Goal: Transaction & Acquisition: Register for event/course

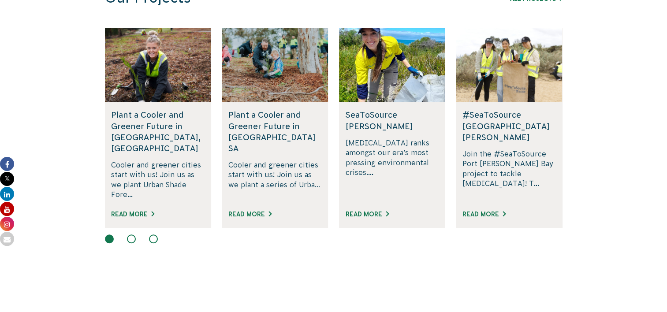
scroll to position [470, 0]
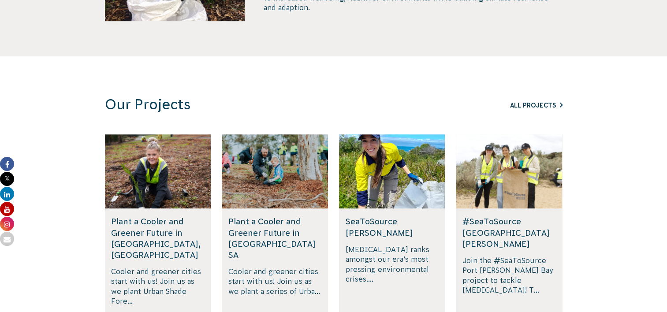
click at [514, 104] on link "All Projects" at bounding box center [536, 105] width 52 height 7
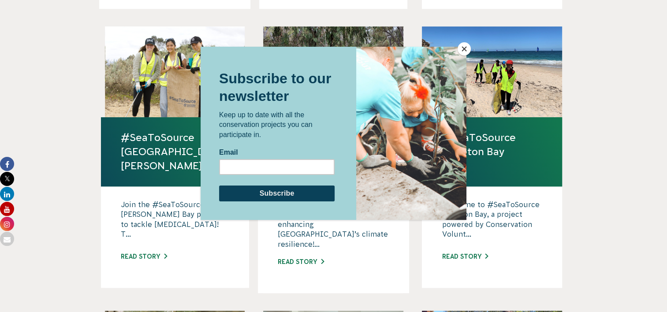
scroll to position [543, 0]
click at [462, 50] on button "Close" at bounding box center [464, 48] width 13 height 13
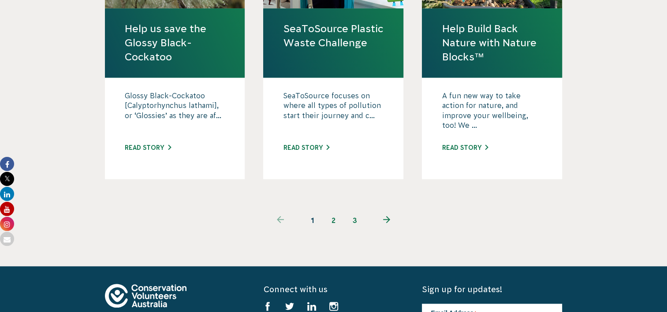
scroll to position [936, 0]
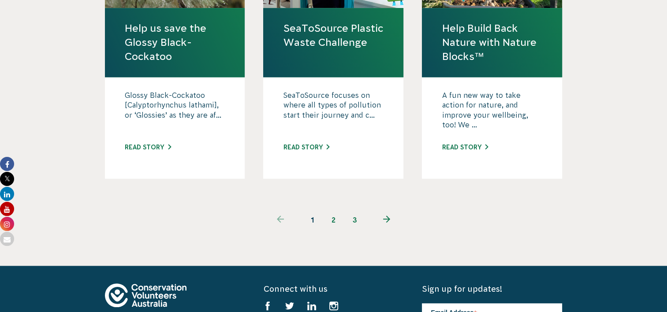
click at [331, 209] on link "2" at bounding box center [333, 219] width 21 height 21
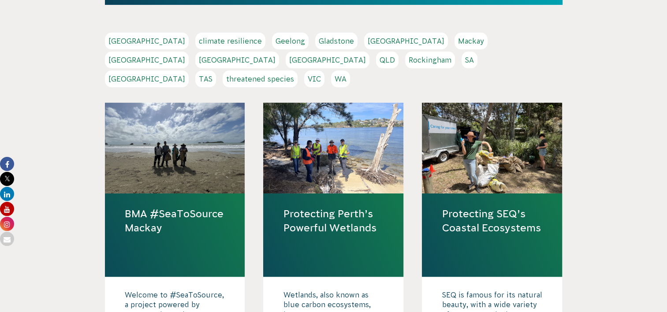
scroll to position [167, 0]
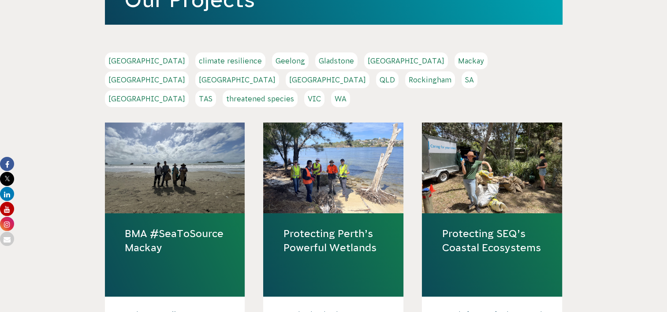
click at [325, 90] on link "VIC" at bounding box center [314, 98] width 20 height 17
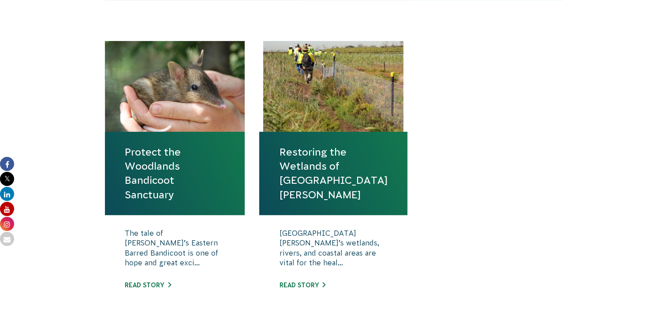
scroll to position [297, 0]
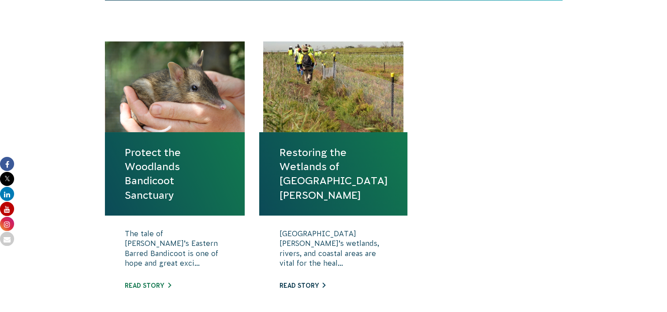
click at [304, 282] on link "Read story" at bounding box center [302, 285] width 46 height 7
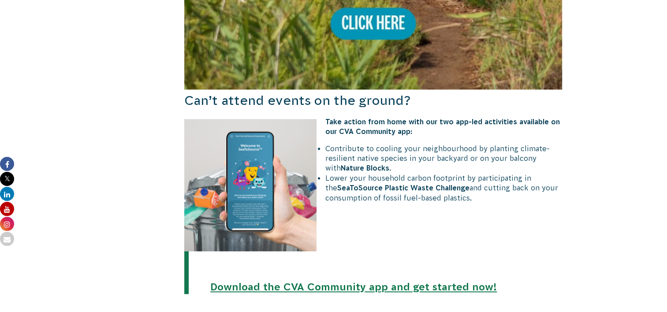
scroll to position [864, 0]
